Goal: Find specific page/section: Find specific page/section

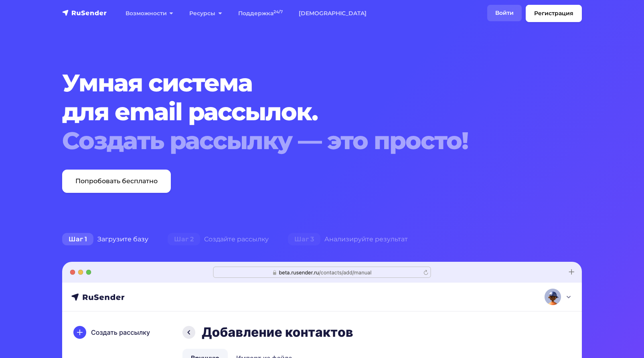
click at [504, 14] on link "Войти" at bounding box center [504, 13] width 34 height 16
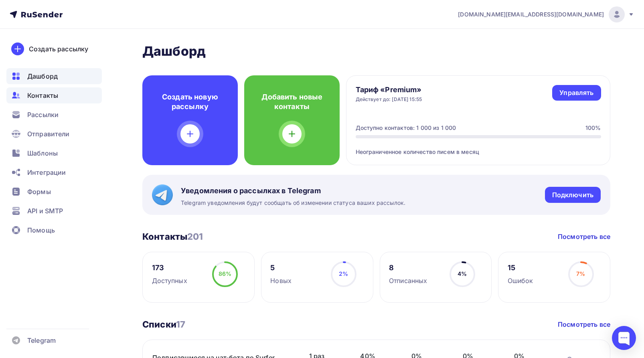
click at [51, 95] on span "Контакты" at bounding box center [42, 96] width 31 height 10
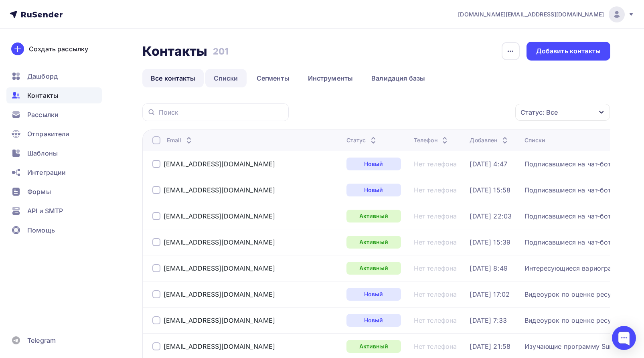
click at [231, 77] on link "Списки" at bounding box center [225, 78] width 41 height 18
